Goal: Navigation & Orientation: Find specific page/section

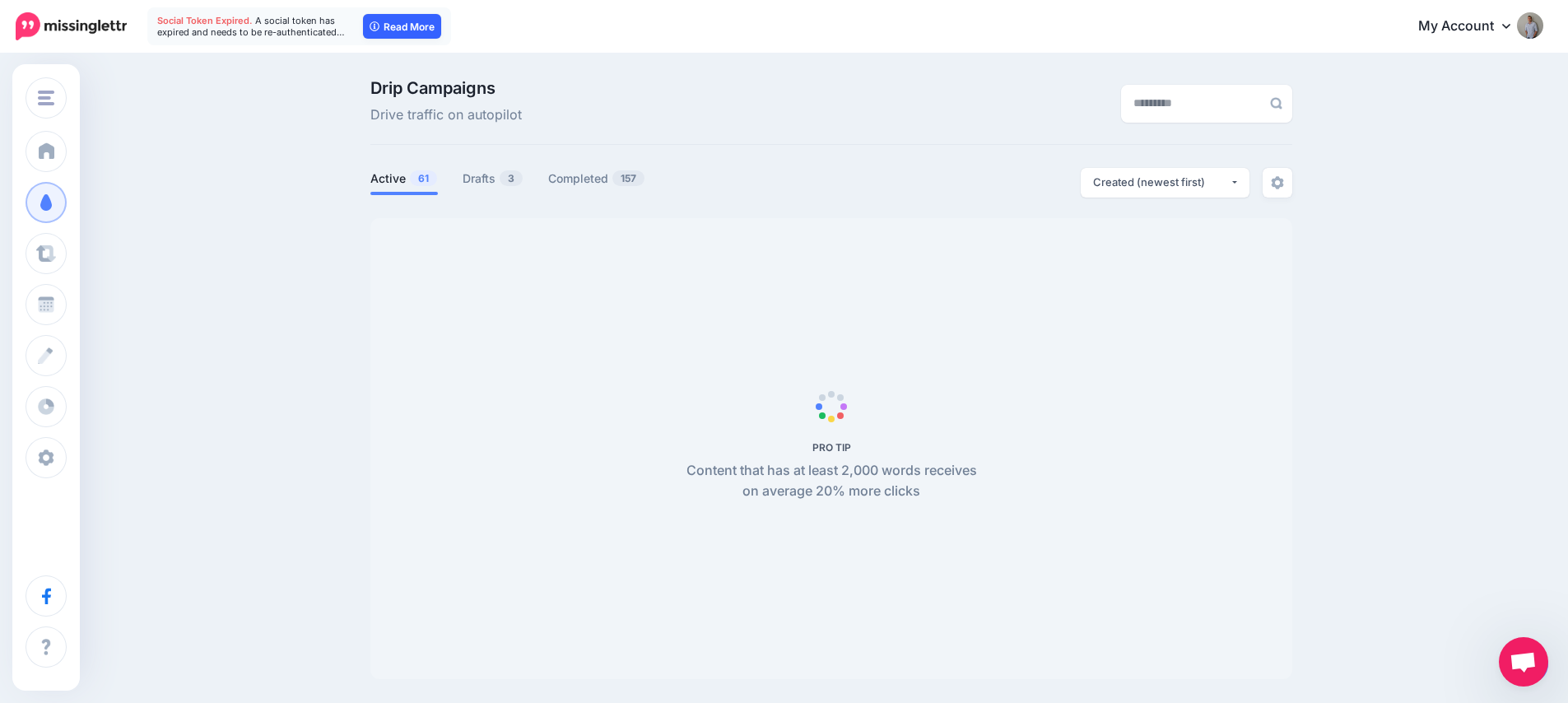
click at [399, 29] on link "Read More" at bounding box center [402, 26] width 79 height 25
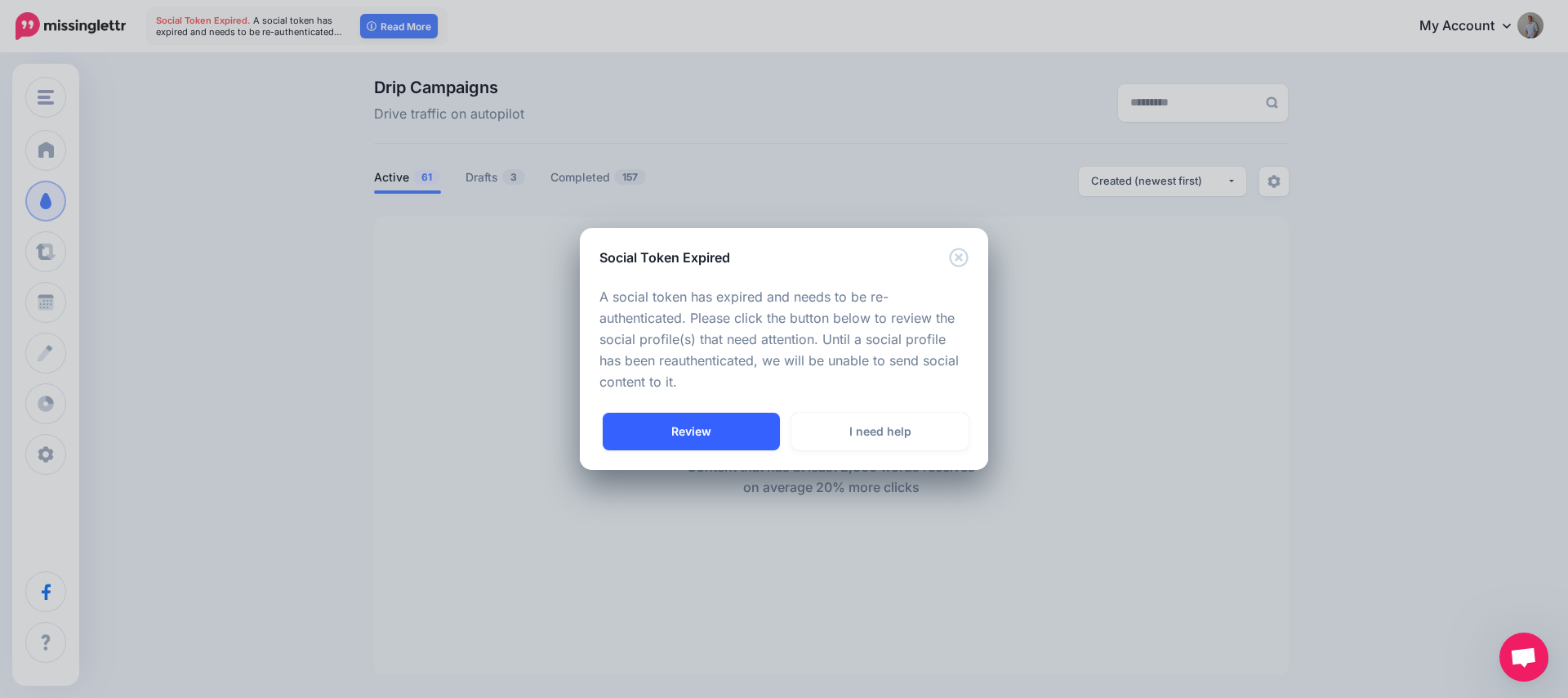
click at [680, 436] on link "Review" at bounding box center [692, 431] width 178 height 38
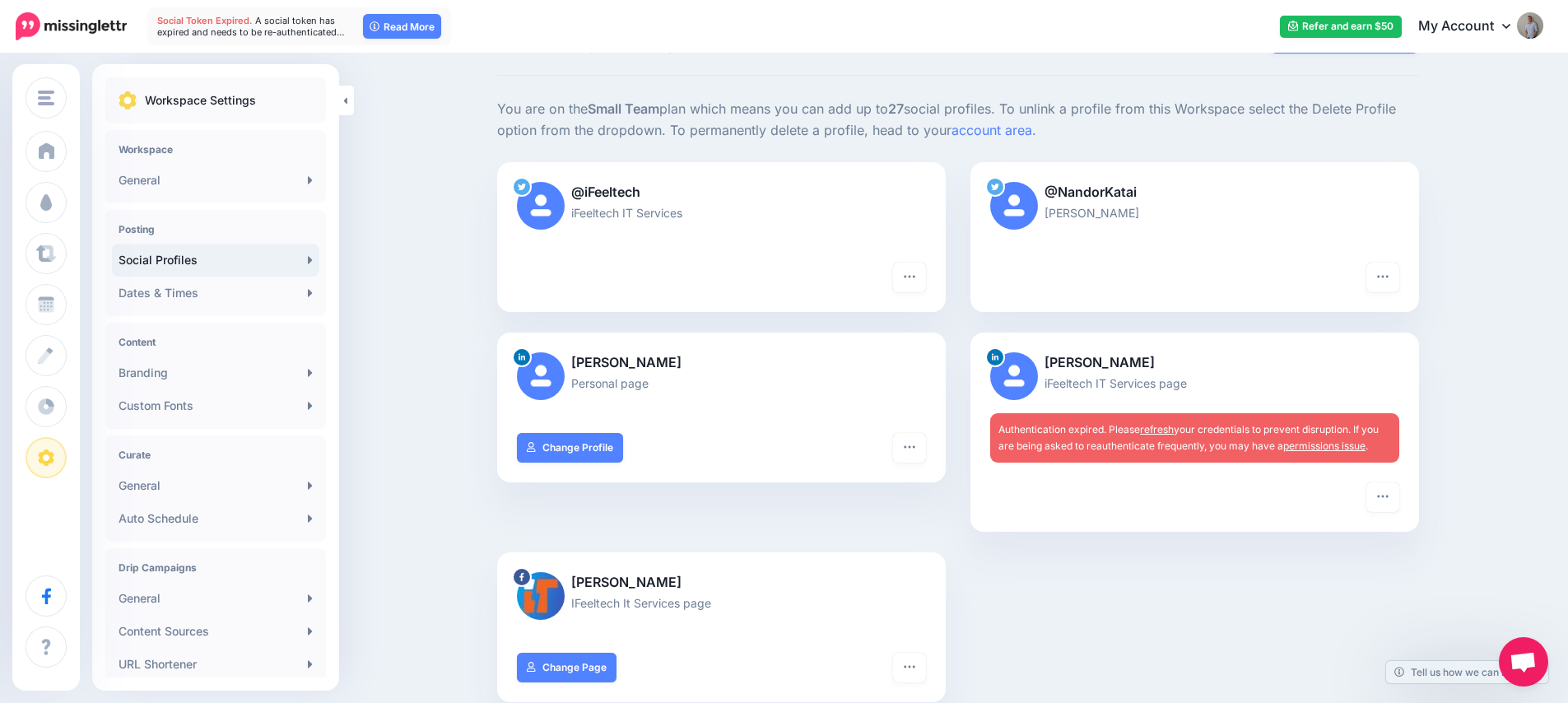
scroll to position [79, 0]
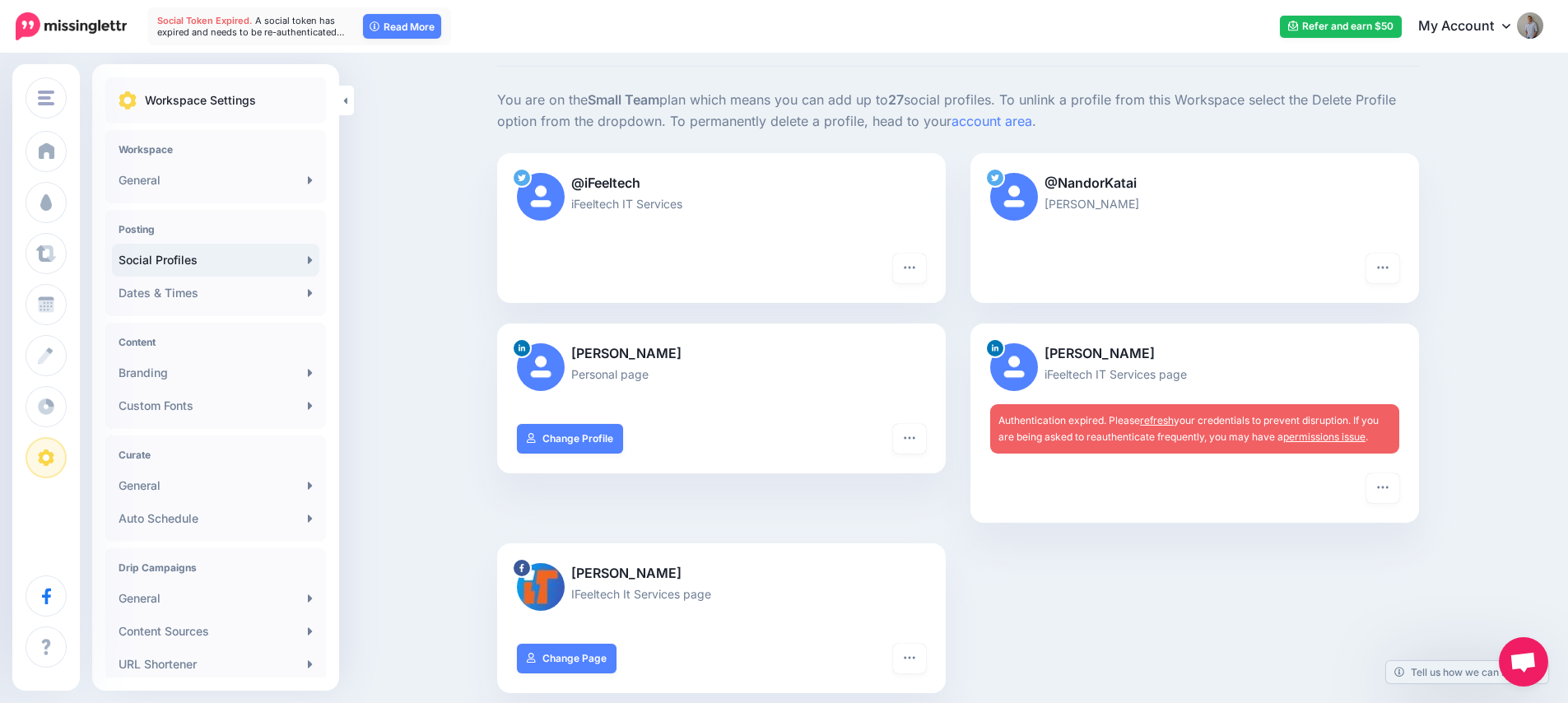
click at [1168, 417] on link "refresh" at bounding box center [1156, 420] width 34 height 12
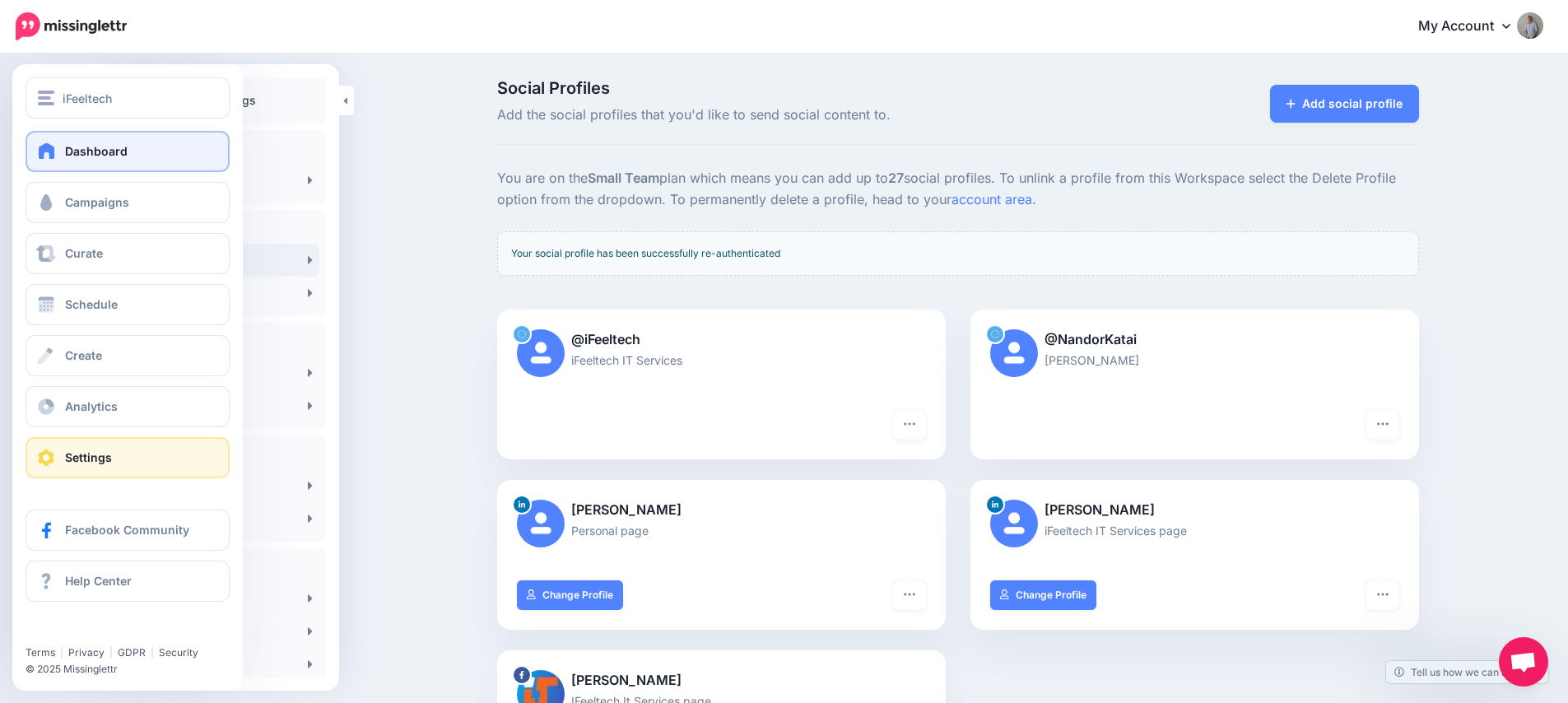
click at [127, 155] on link "Dashboard" at bounding box center [127, 151] width 204 height 41
